Goal: Transaction & Acquisition: Purchase product/service

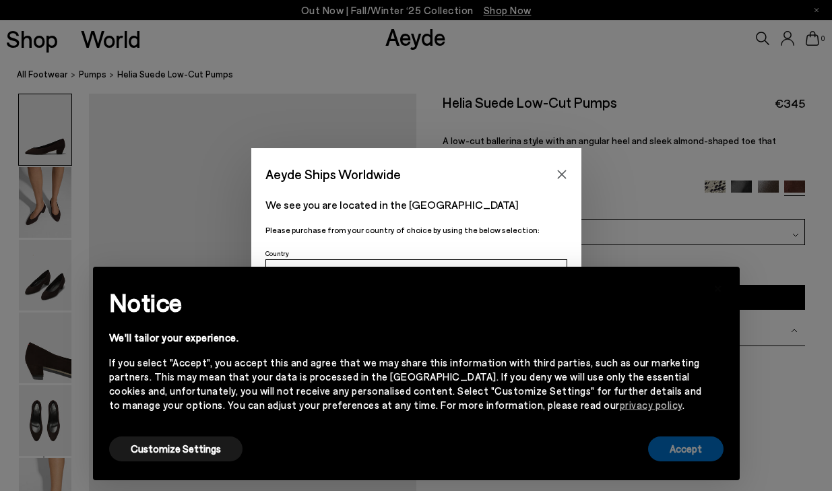
click at [688, 439] on button "Accept" at bounding box center [685, 449] width 75 height 25
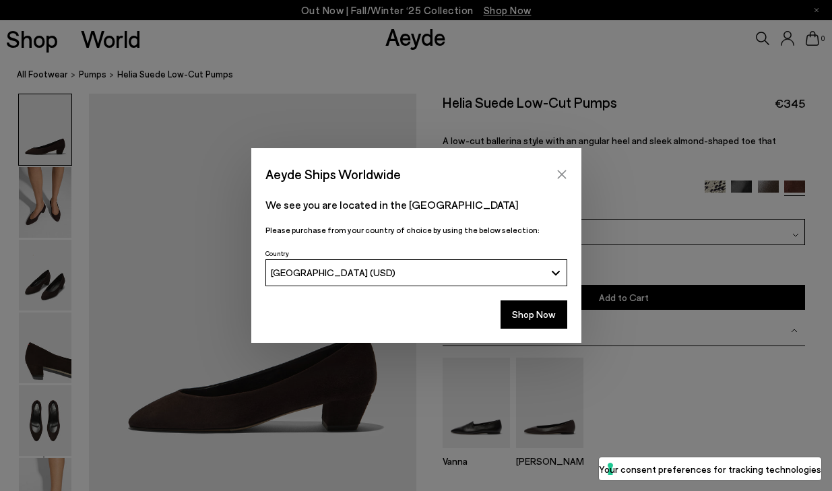
click at [561, 173] on icon "Close" at bounding box center [561, 174] width 9 height 9
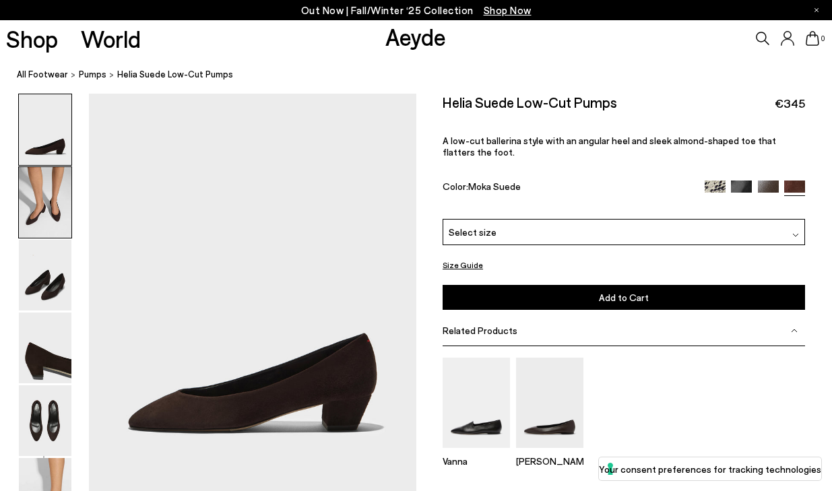
click at [52, 187] on img at bounding box center [45, 202] width 53 height 71
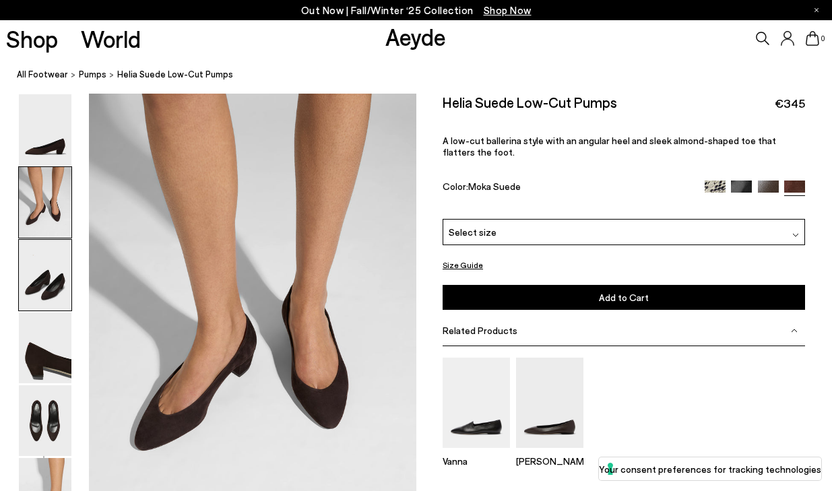
click at [44, 274] on img at bounding box center [45, 275] width 53 height 71
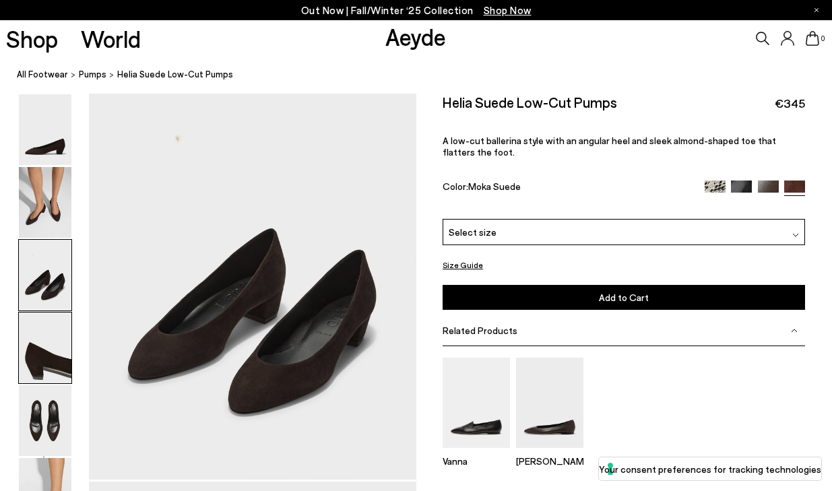
click at [49, 326] on img at bounding box center [45, 348] width 53 height 71
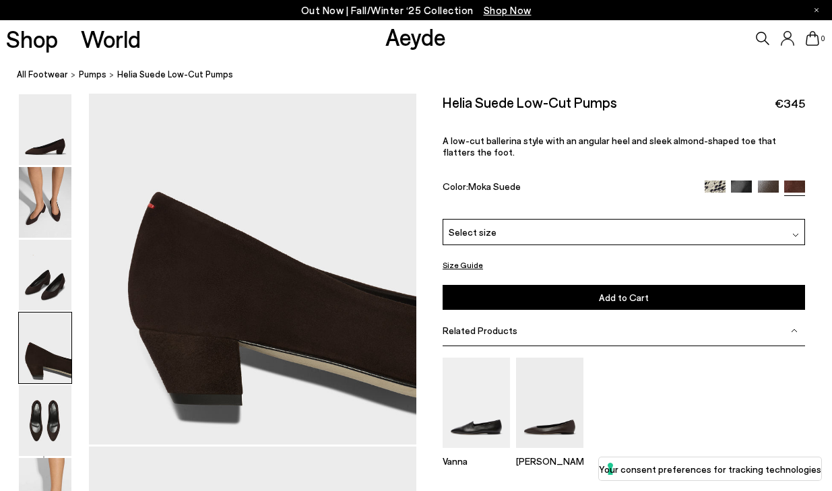
click at [51, 381] on img at bounding box center [45, 348] width 53 height 71
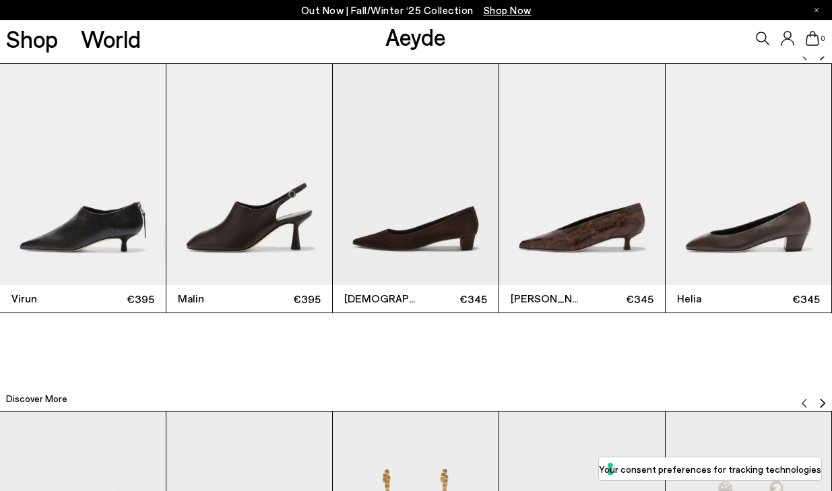
scroll to position [2507, 0]
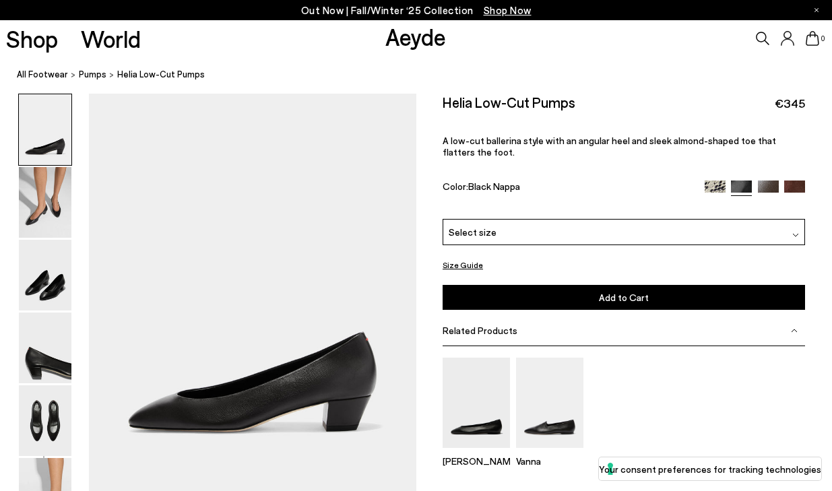
click at [505, 225] on div "Select size" at bounding box center [624, 232] width 363 height 26
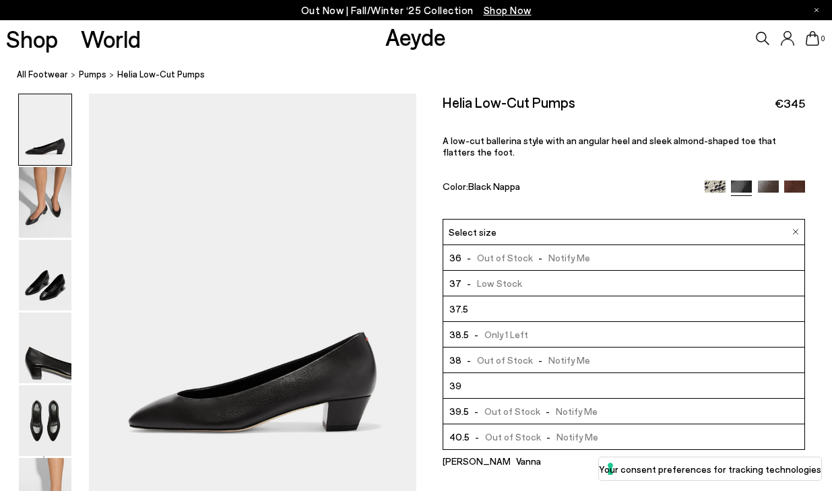
click at [604, 172] on div "Helia Low-Cut Pumps €345 A low-cut ballerina style with an angular heel and sle…" at bounding box center [624, 156] width 363 height 125
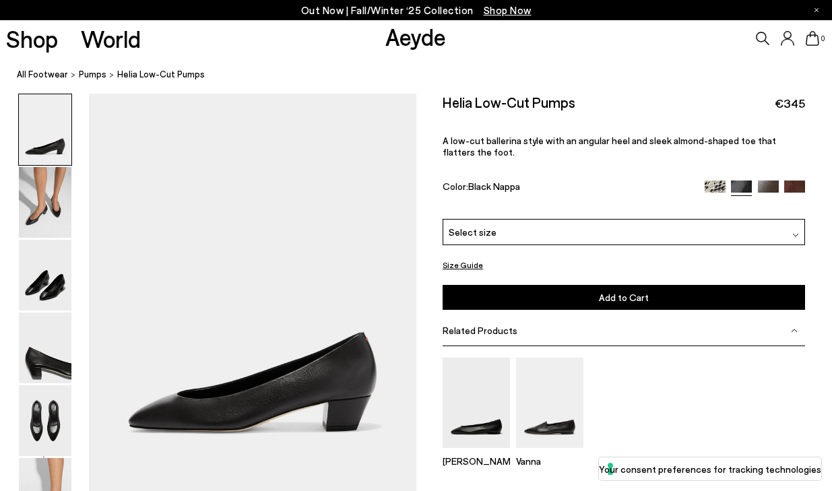
click at [478, 262] on button "Size Guide" at bounding box center [463, 265] width 40 height 17
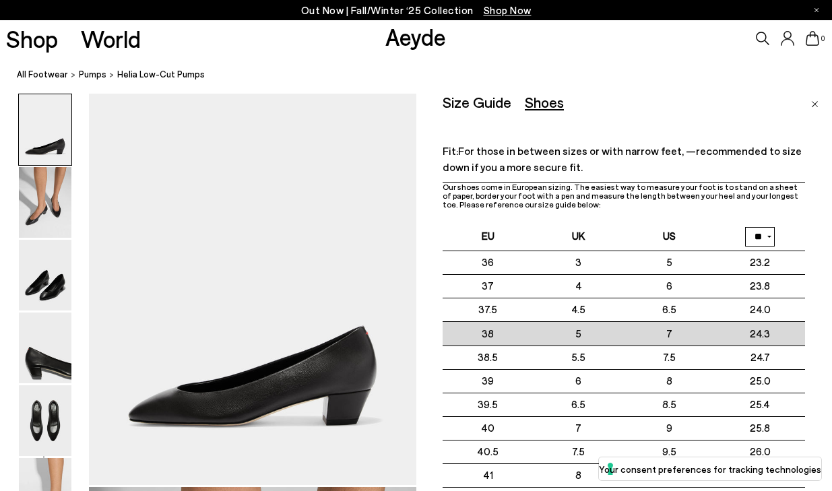
scroll to position [6, 0]
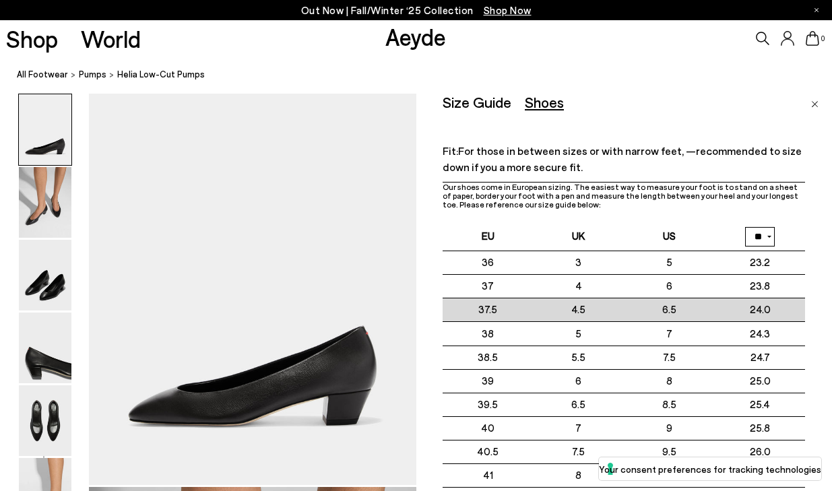
click at [502, 309] on td "37.5" at bounding box center [488, 311] width 91 height 24
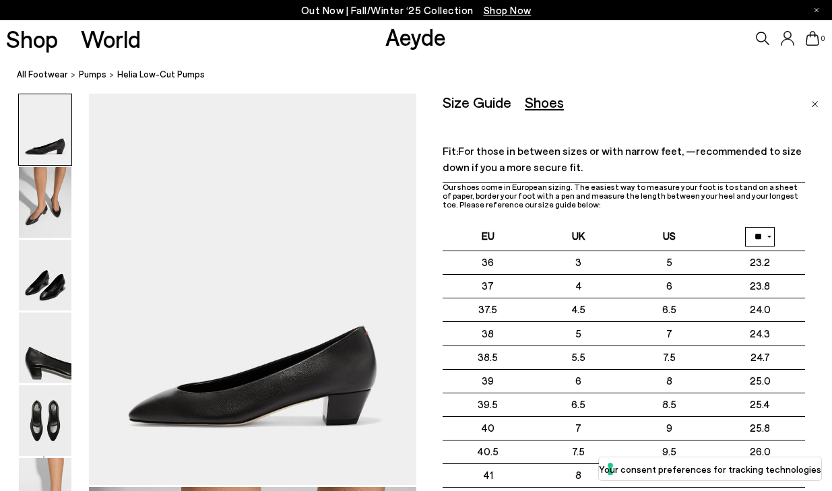
click at [572, 164] on span "For those in between sizes or with narrow feet, —recommended to size down if yo…" at bounding box center [622, 158] width 359 height 29
click at [820, 98] on div "Size Guide Shoes Belt Fit: For those in between sizes or with narrow feet, —rec…" at bounding box center [638, 339] width 390 height 491
click at [817, 101] on img "Close" at bounding box center [814, 104] width 7 height 7
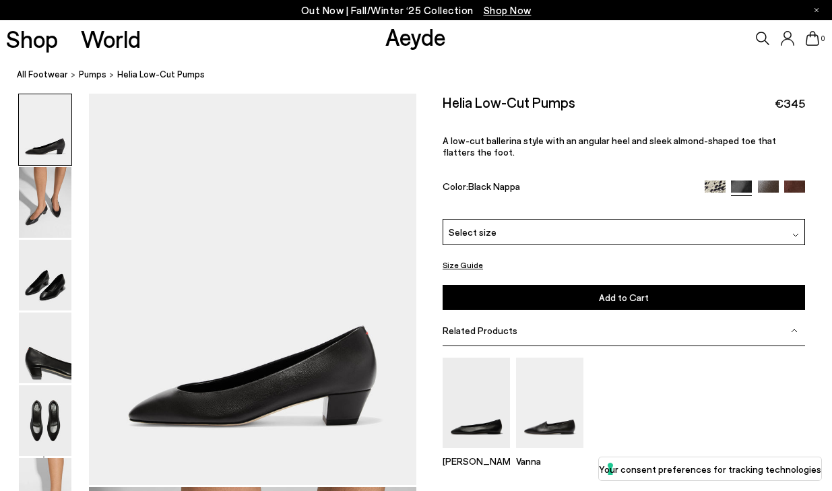
click at [512, 240] on div "Select size" at bounding box center [624, 232] width 363 height 26
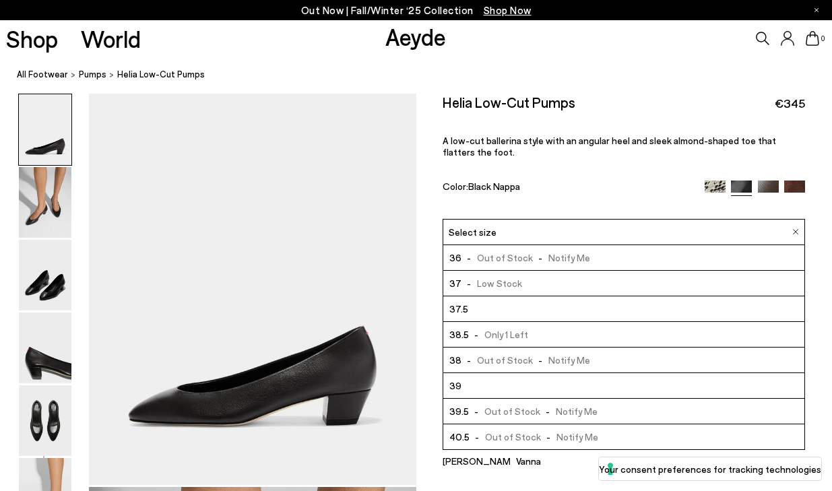
click at [493, 311] on li "37.5" at bounding box center [623, 310] width 361 height 26
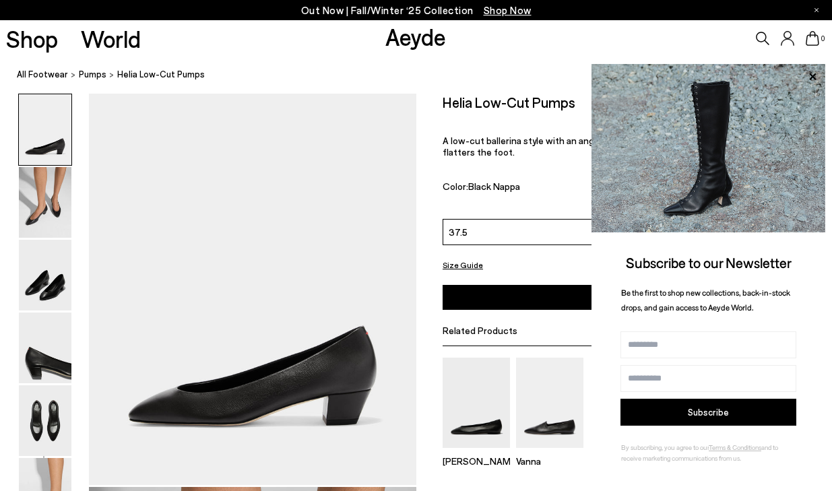
click at [471, 212] on div "Helia Low-Cut Pumps €345 A low-cut ballerina style with an angular heel and sle…" at bounding box center [624, 156] width 363 height 125
click at [62, 190] on img at bounding box center [45, 202] width 53 height 71
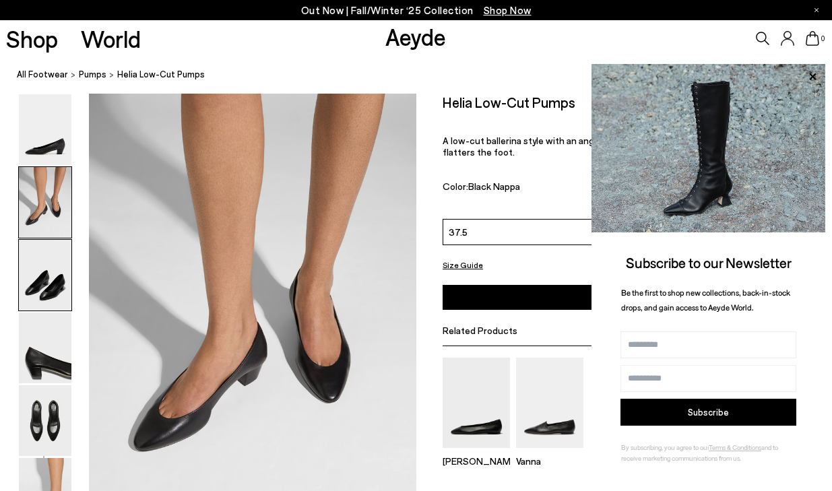
click at [53, 263] on img at bounding box center [45, 275] width 53 height 71
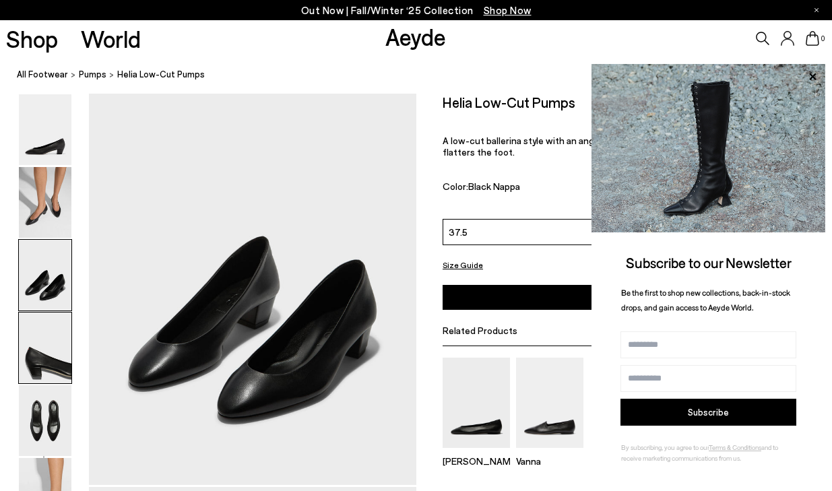
click at [44, 341] on img at bounding box center [45, 348] width 53 height 71
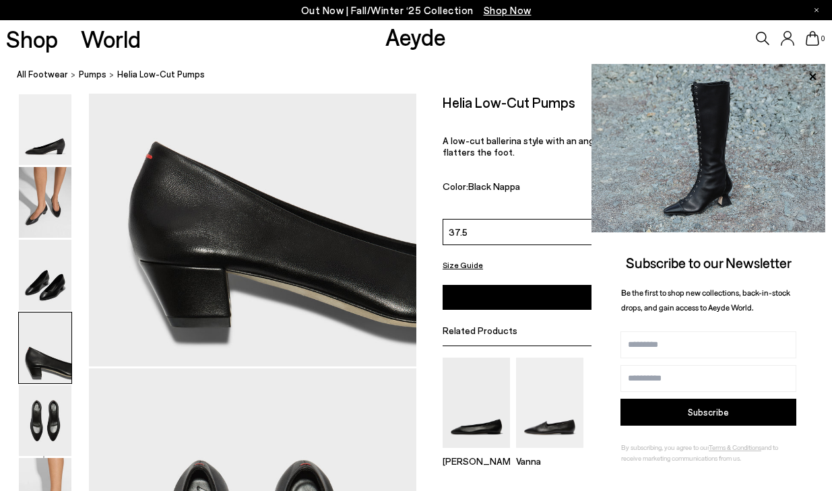
scroll to position [1478, 0]
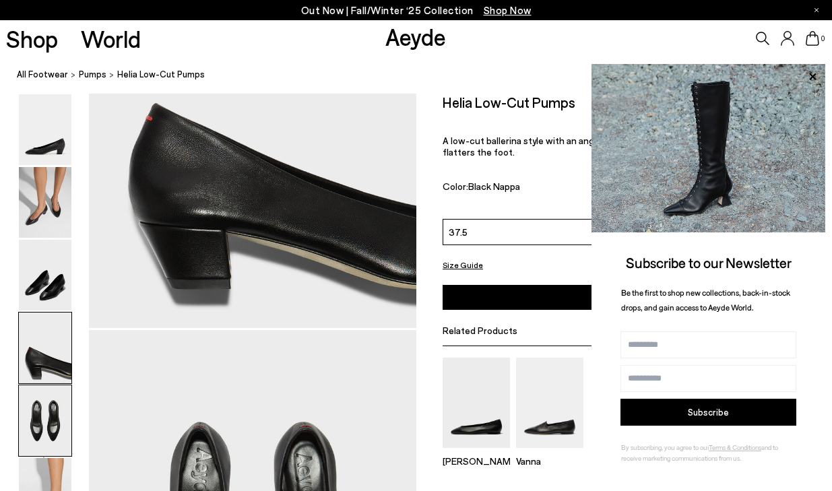
click at [44, 422] on img at bounding box center [45, 421] width 53 height 71
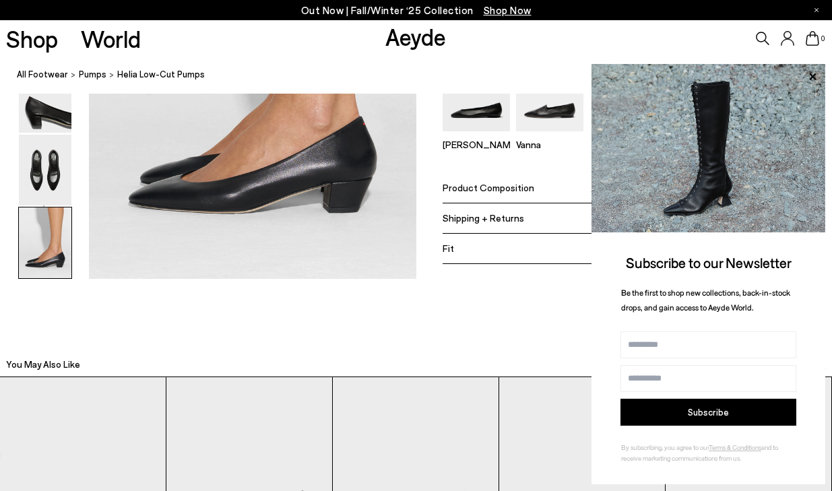
scroll to position [2402, 0]
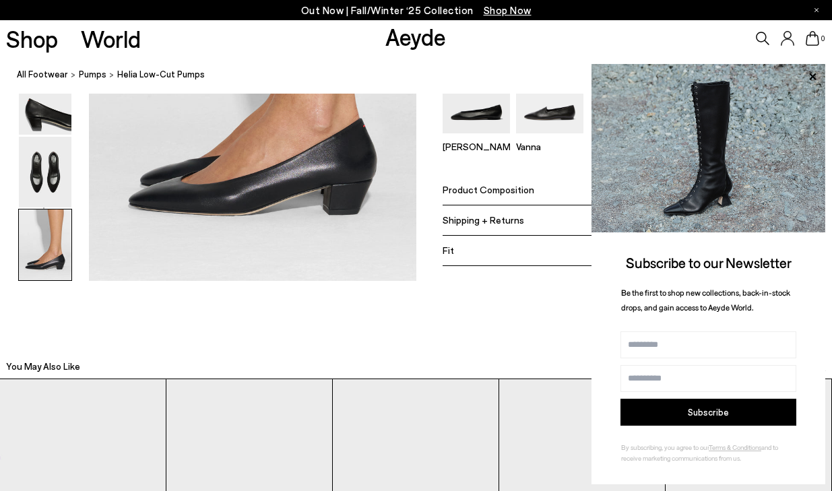
click at [811, 77] on icon at bounding box center [813, 77] width 18 height 18
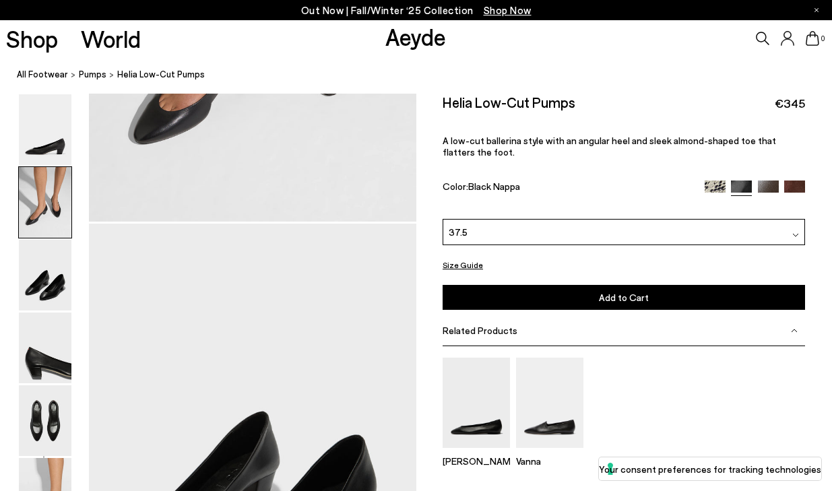
scroll to position [672, 0]
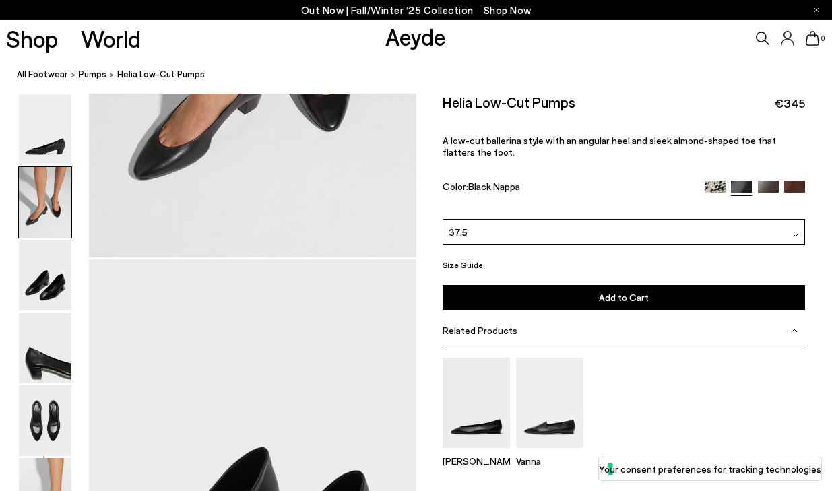
scroll to position [6, 0]
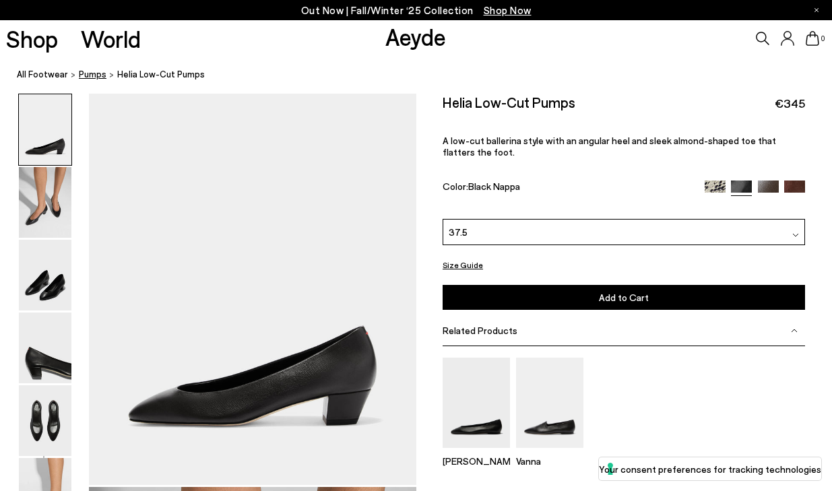
click at [86, 73] on span "pumps" at bounding box center [93, 74] width 28 height 11
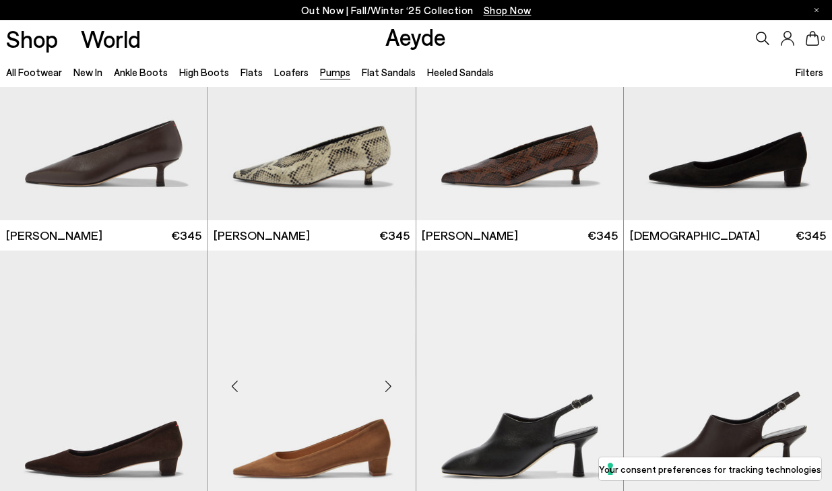
scroll to position [1584, 0]
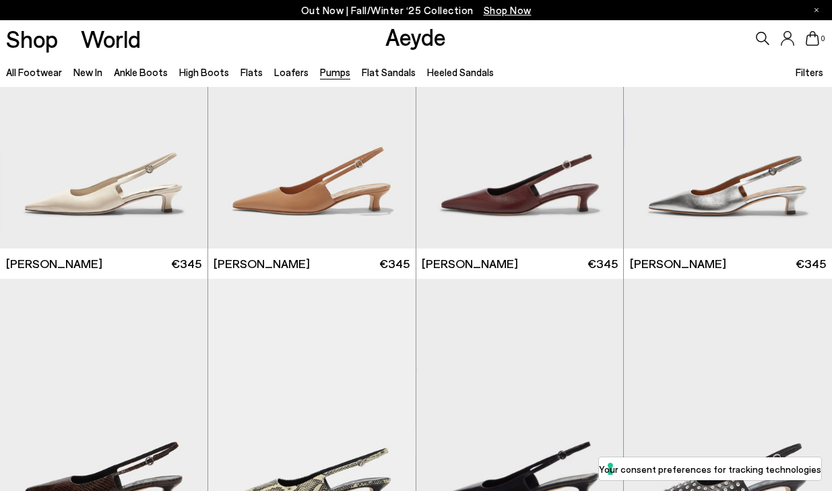
scroll to position [3602, 0]
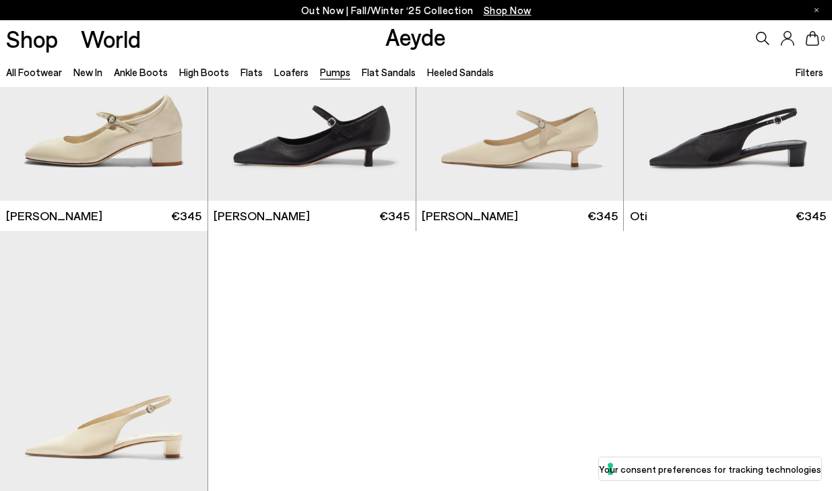
scroll to position [5098, 0]
